Goal: Transaction & Acquisition: Purchase product/service

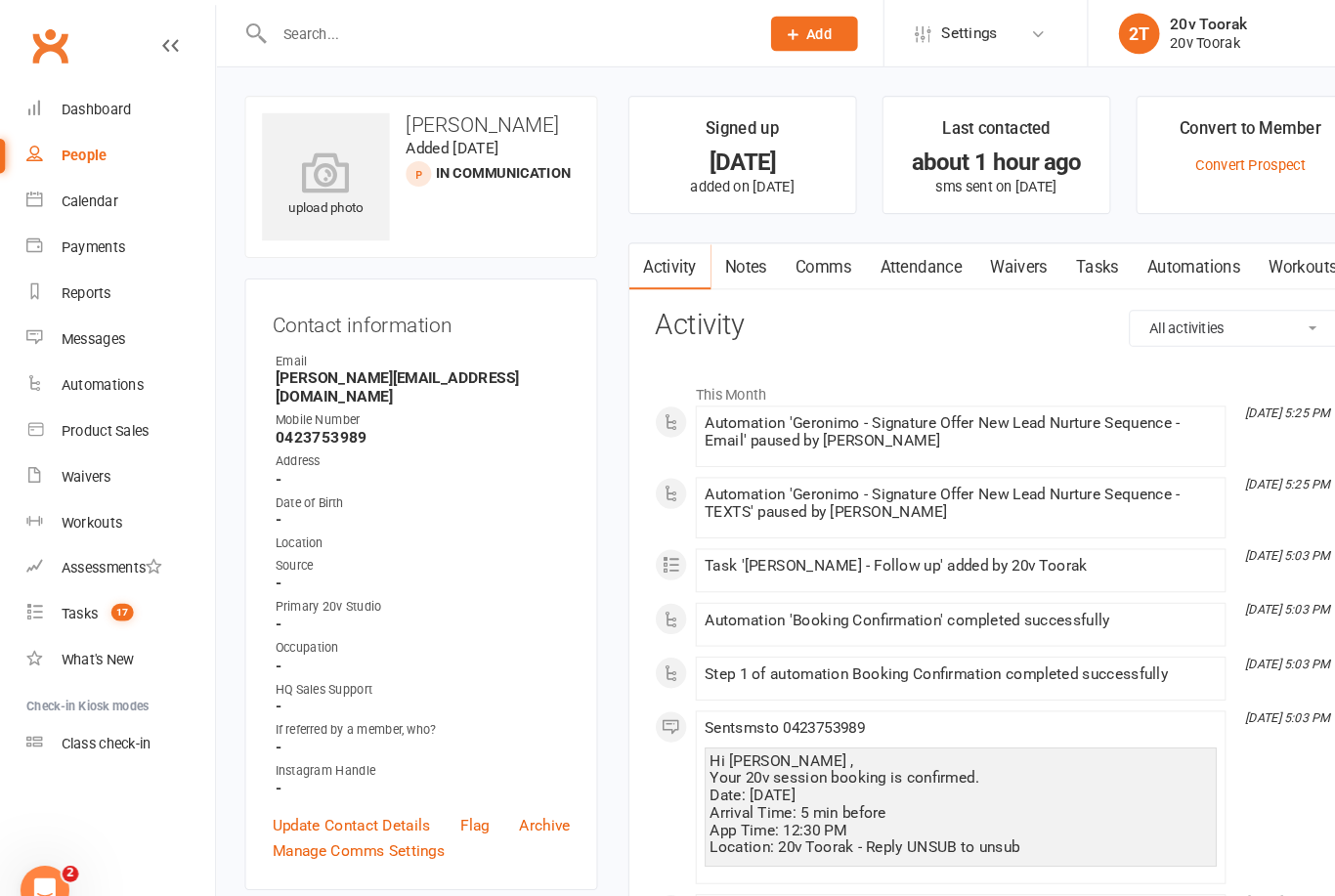
click at [124, 415] on div "Product Sales" at bounding box center [101, 413] width 84 height 16
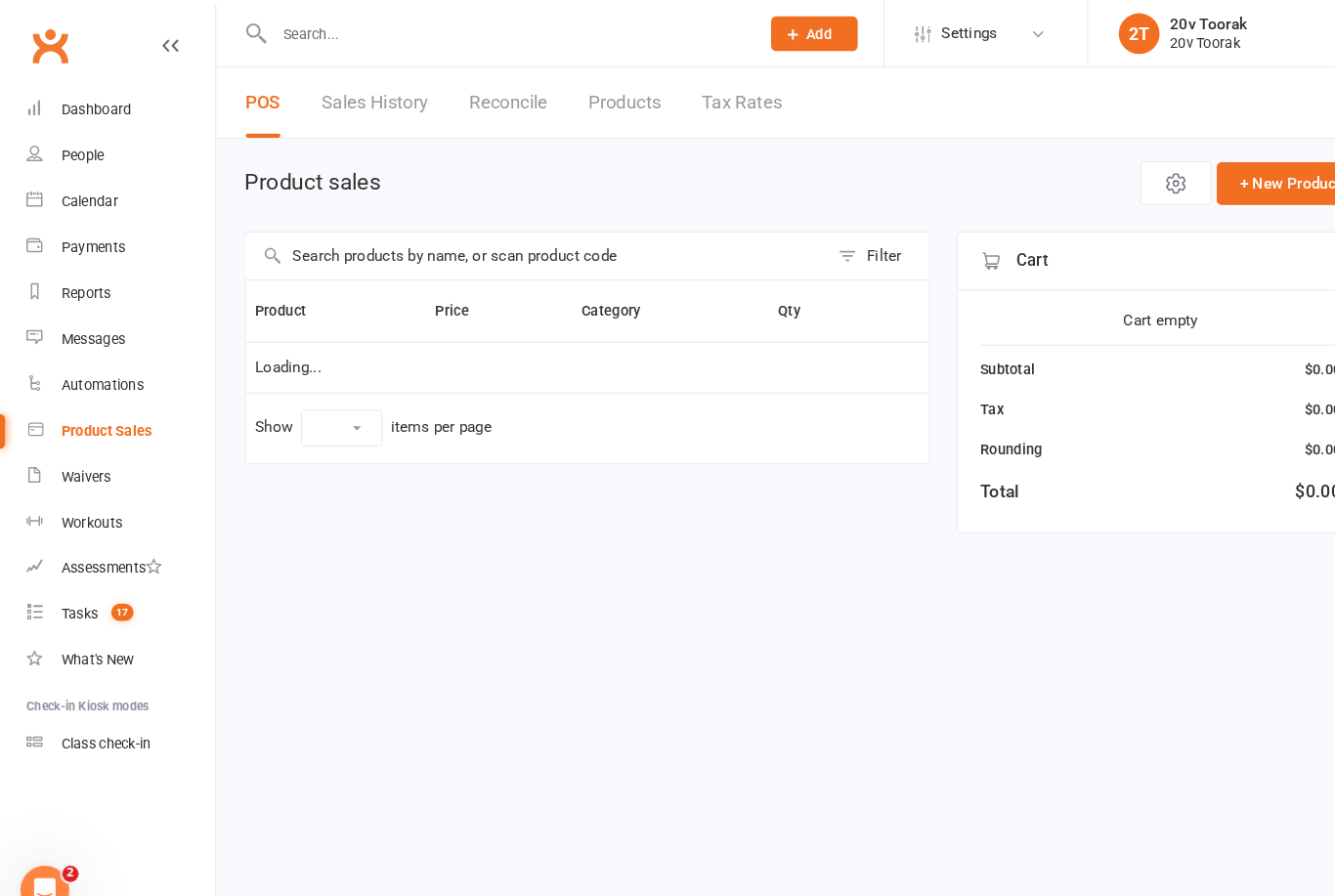
select select "10"
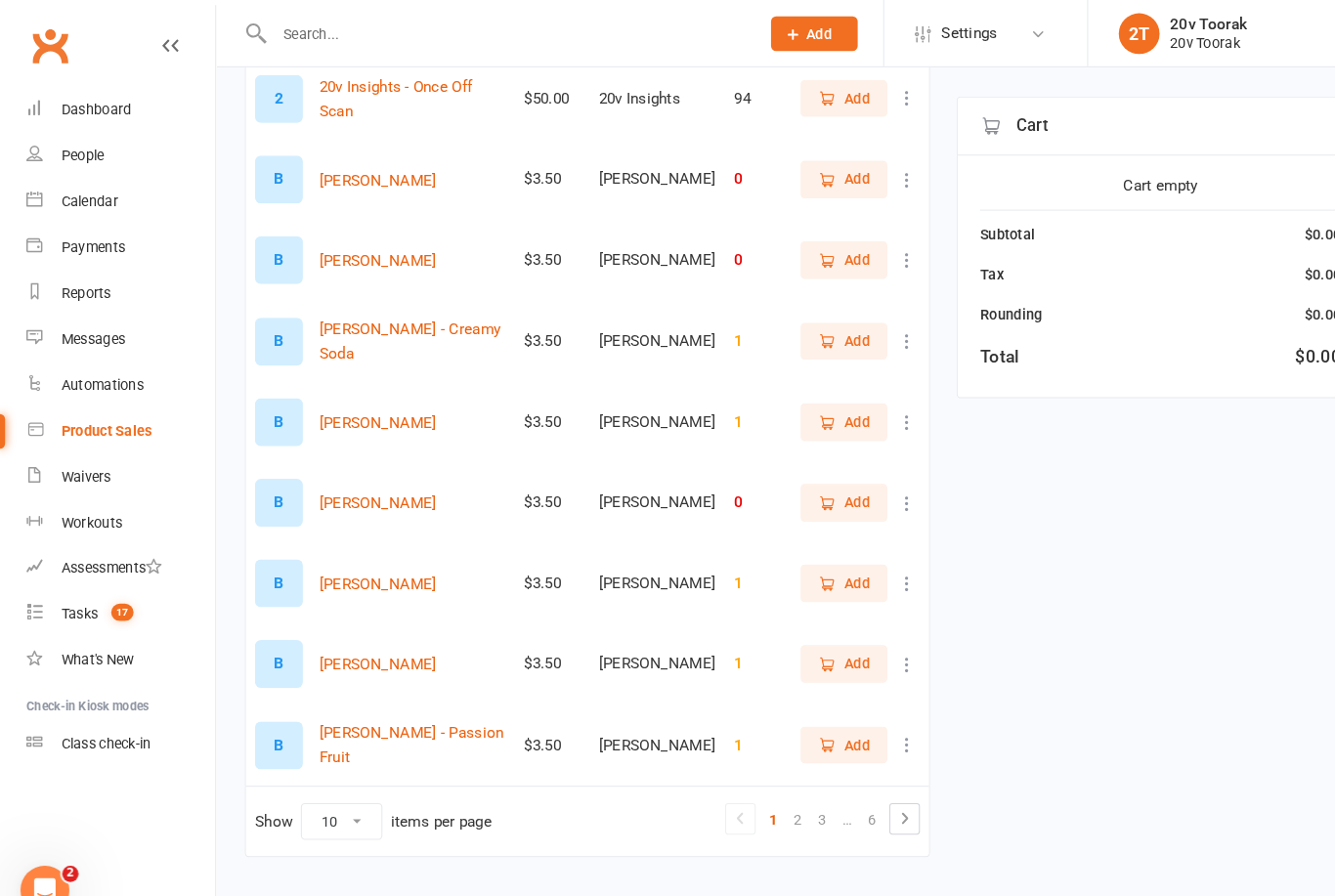
click at [840, 787] on link "6" at bounding box center [836, 786] width 24 height 28
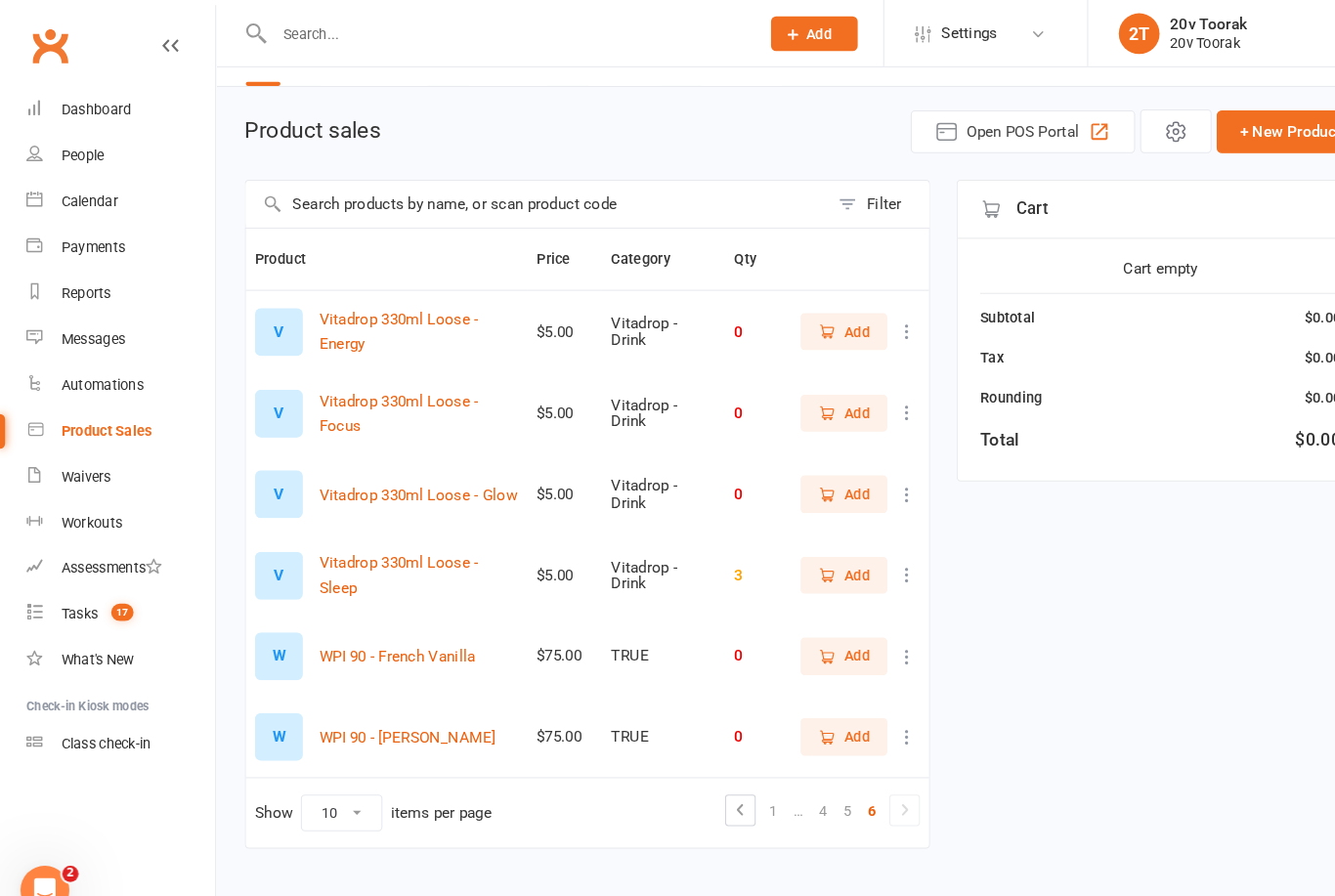
scroll to position [43, 0]
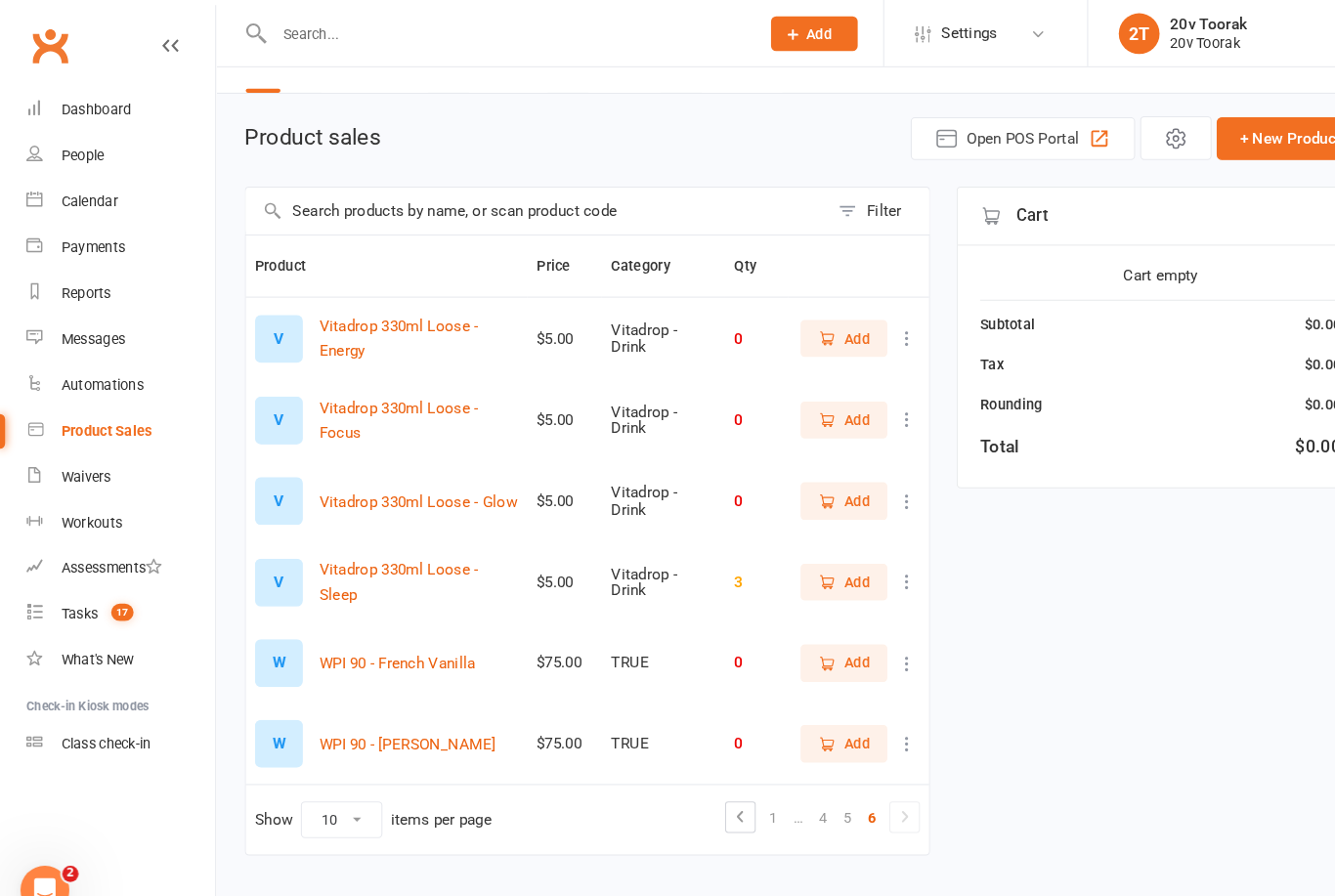
click at [818, 787] on link "5" at bounding box center [812, 784] width 24 height 28
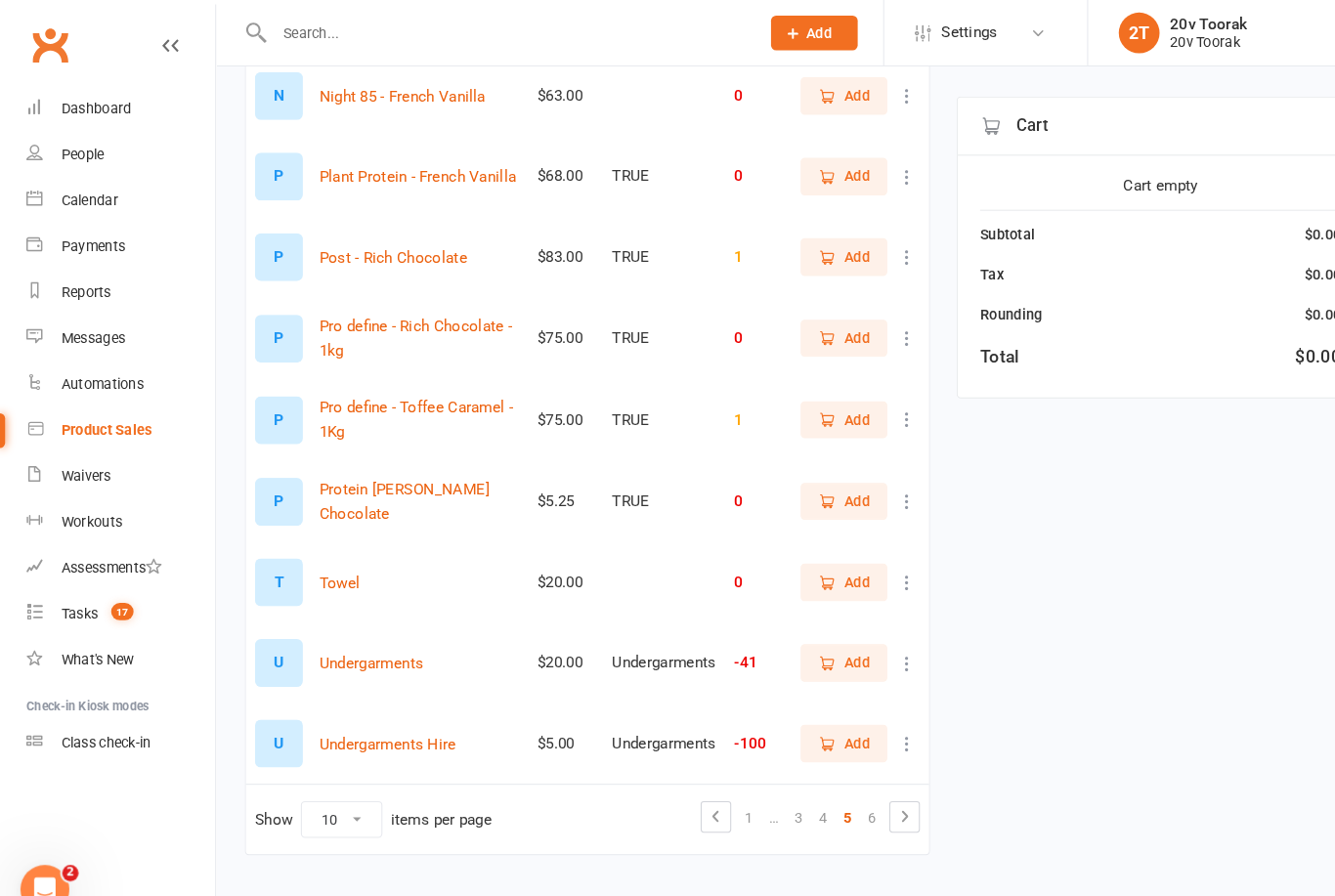
scroll to position [352, 0]
click at [817, 714] on span "Add" at bounding box center [821, 712] width 25 height 22
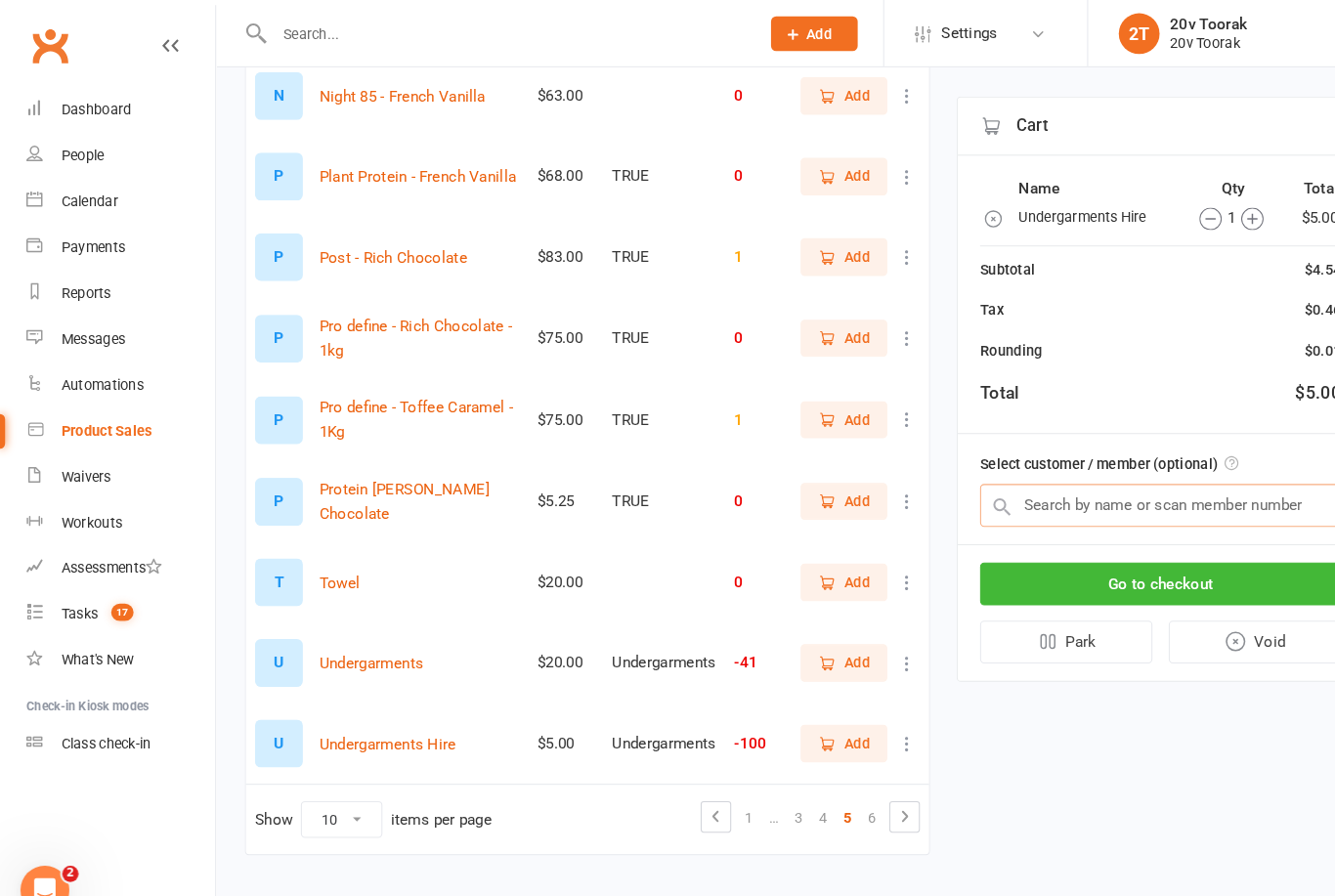
click at [1085, 484] on input "text" at bounding box center [1112, 485] width 346 height 41
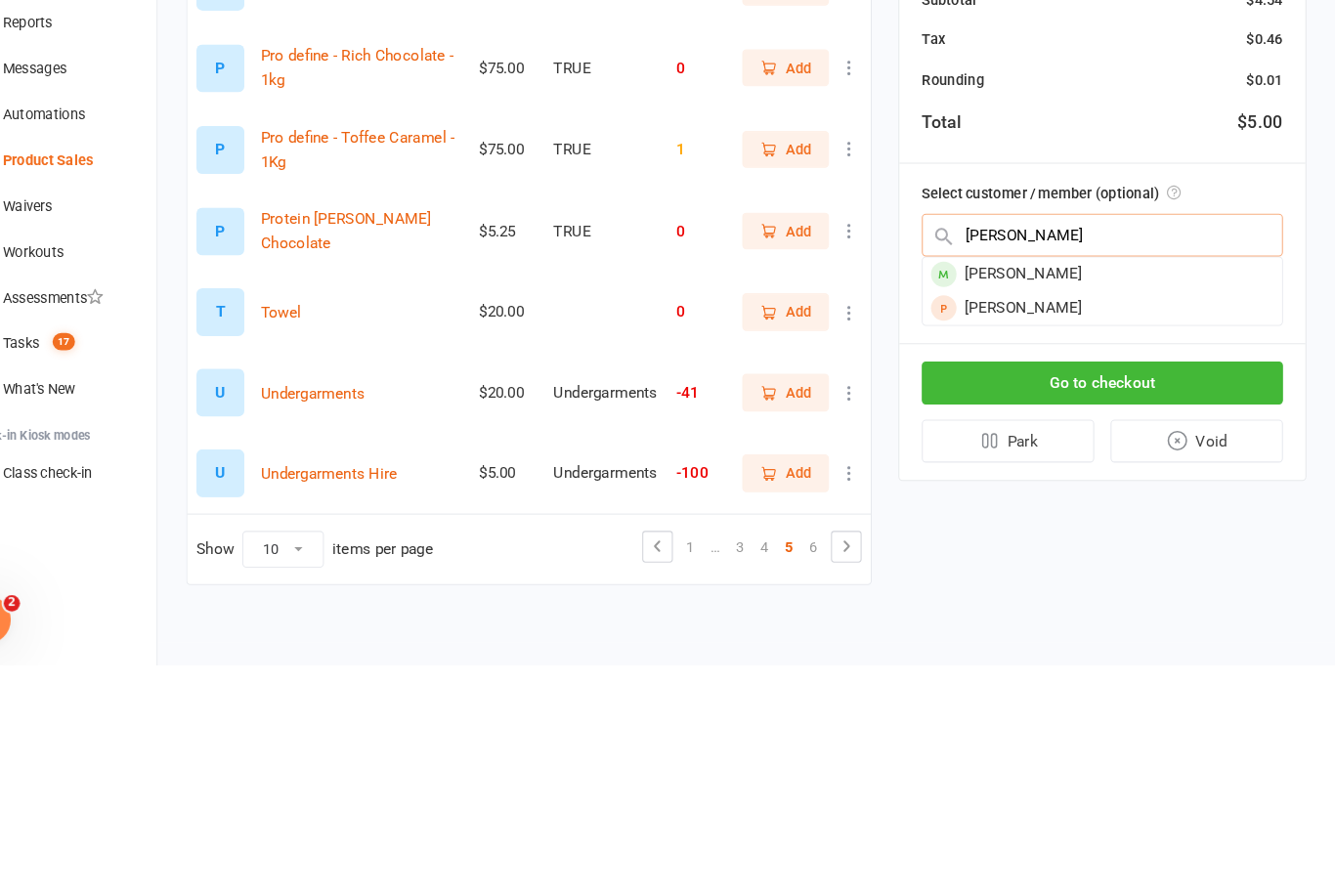
type input "[PERSON_NAME]"
click at [1051, 506] on div "[PERSON_NAME]" at bounding box center [1112, 522] width 344 height 32
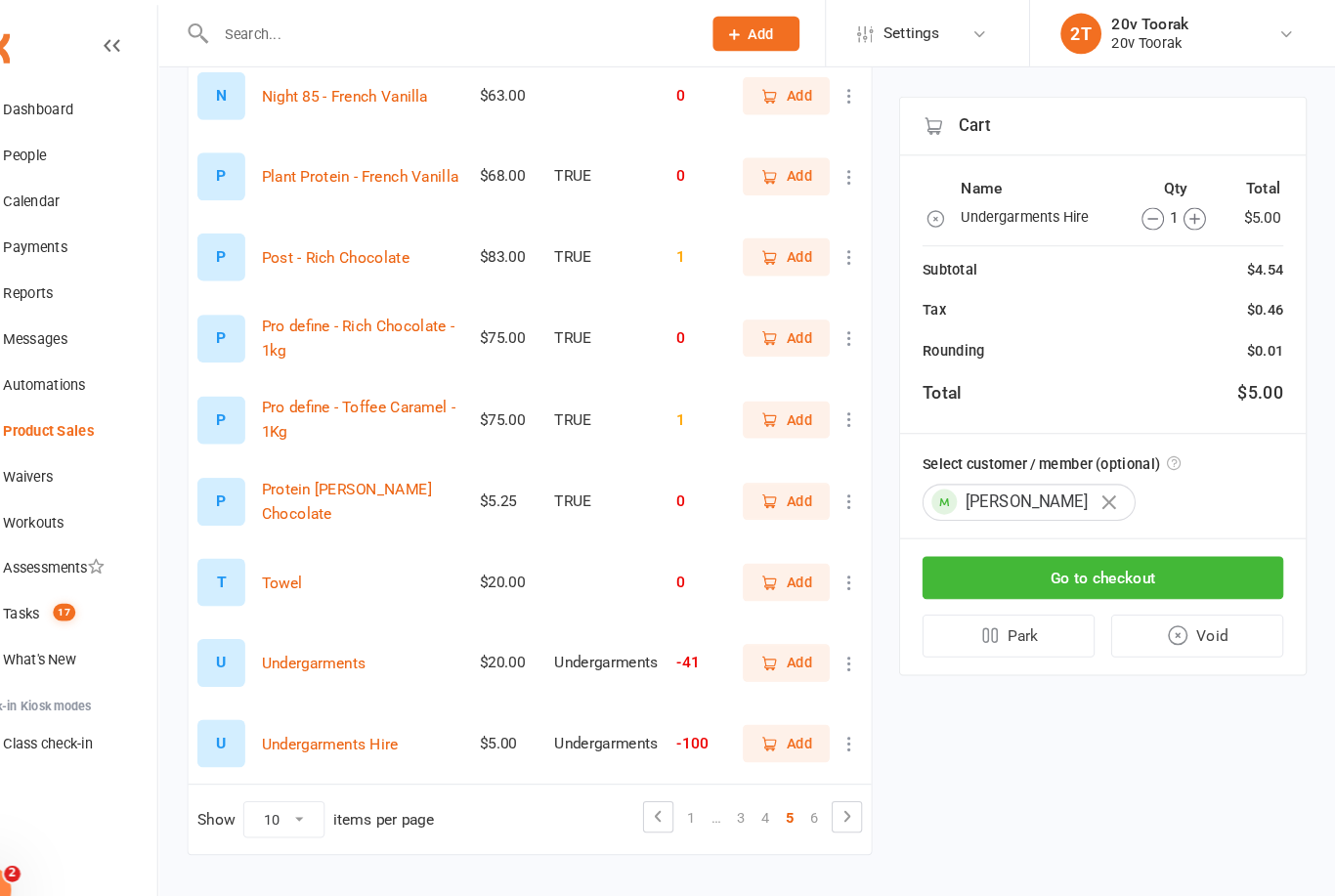
click at [1084, 566] on button "Go to checkout" at bounding box center [1112, 554] width 346 height 41
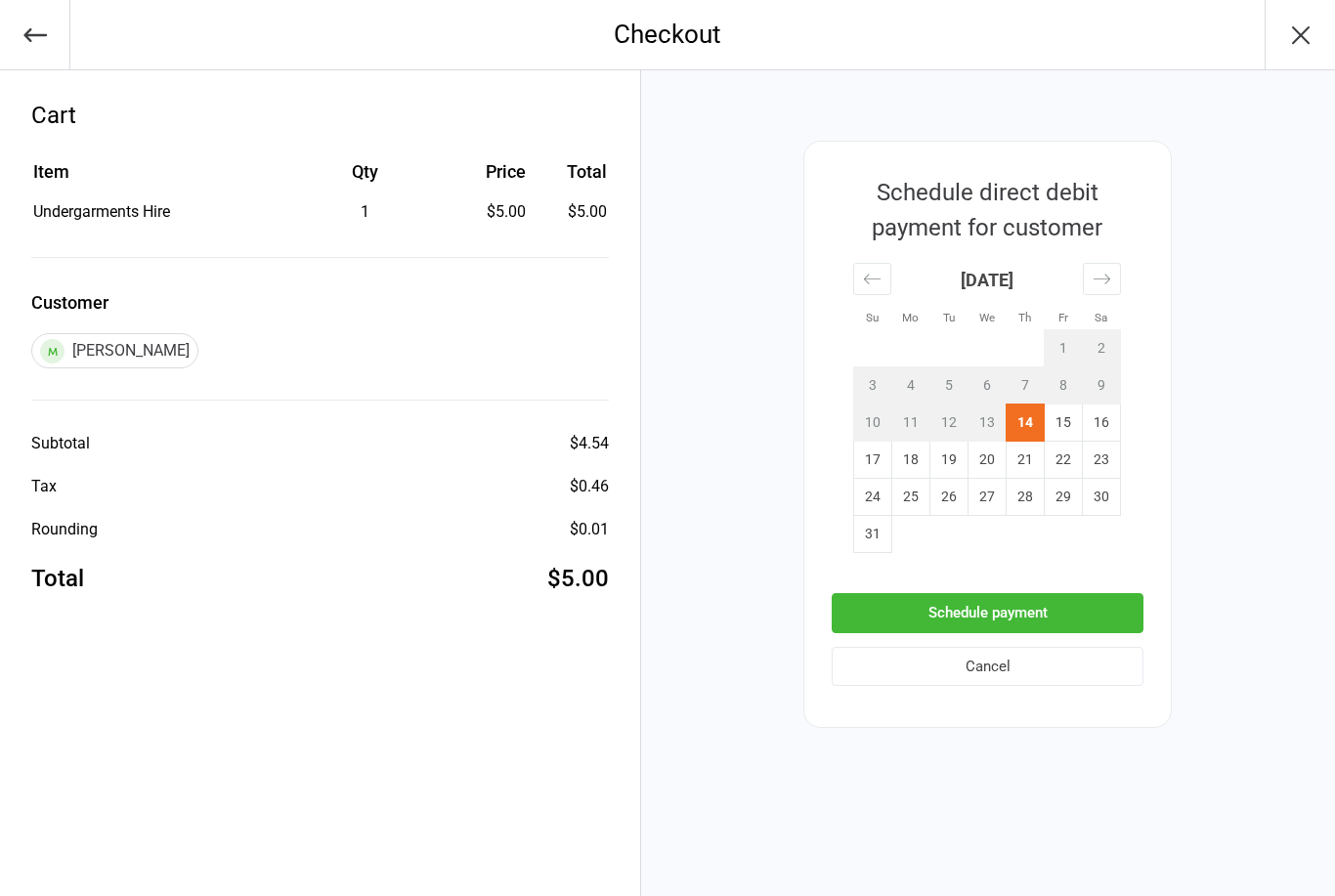
click at [896, 604] on button "Schedule payment" at bounding box center [987, 613] width 311 height 40
